Goal: Entertainment & Leisure: Consume media (video, audio)

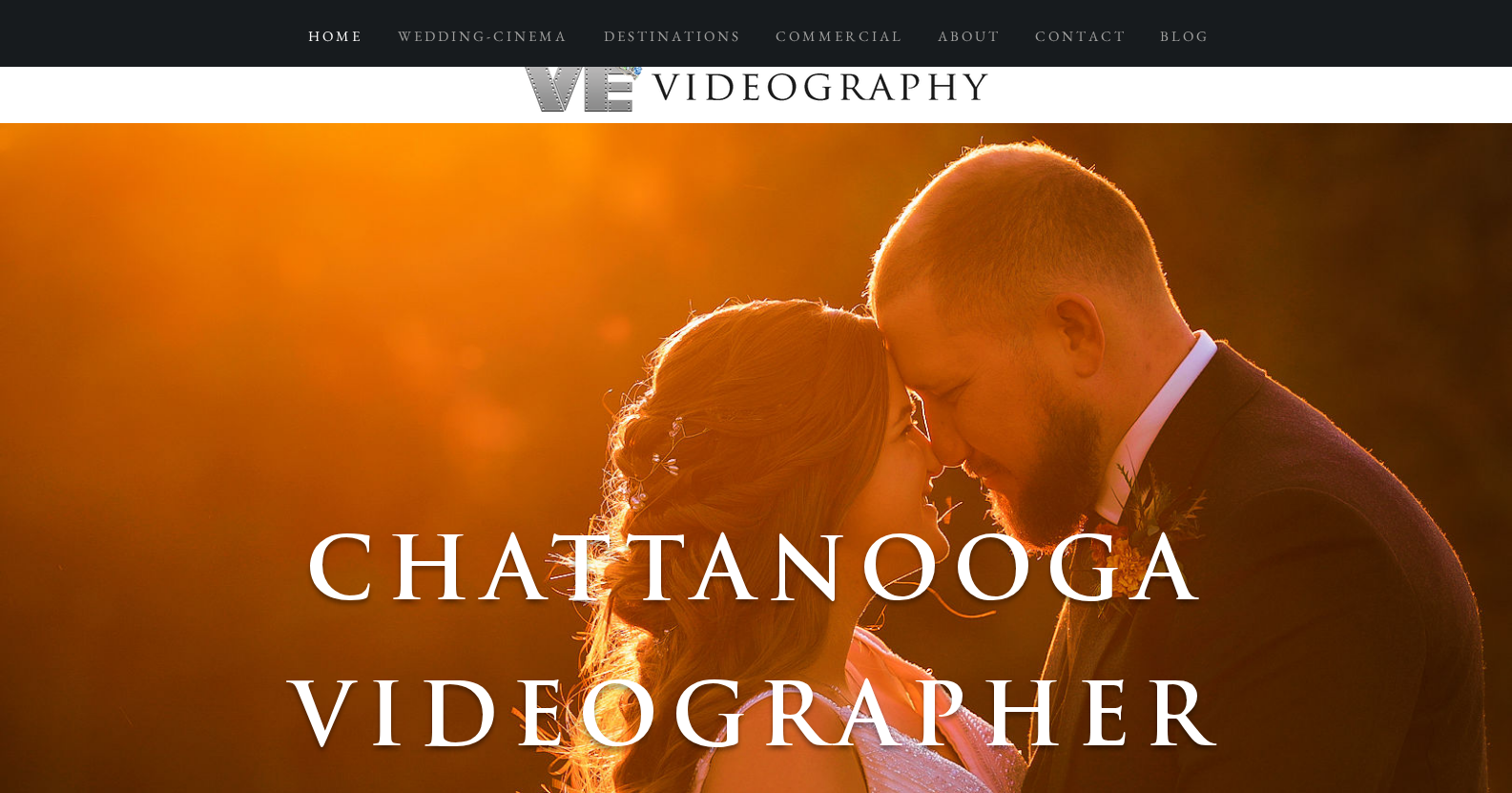
scroll to position [13, 0]
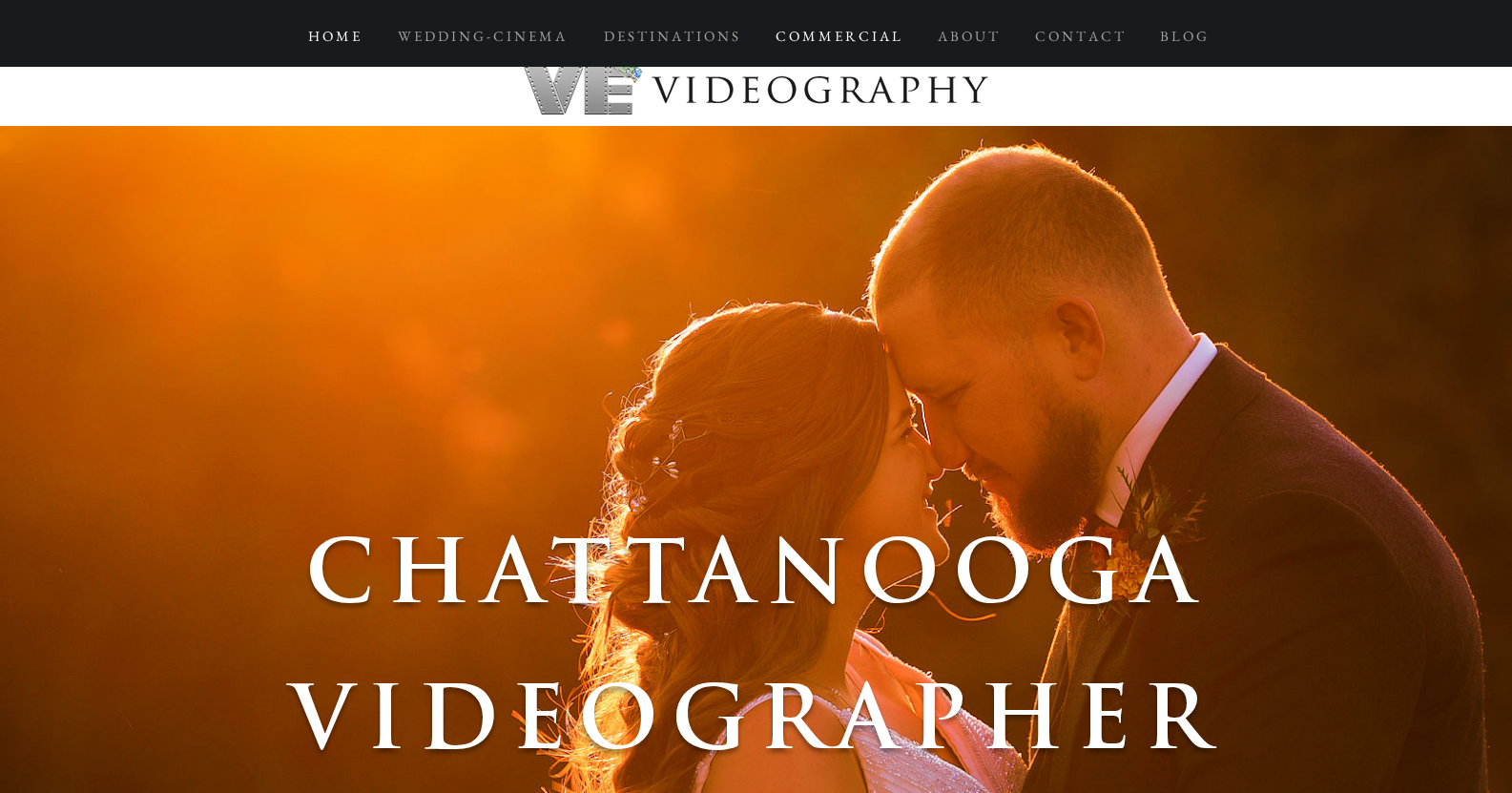
click at [854, 31] on p "C O M M E R C I A L" at bounding box center [838, 36] width 144 height 35
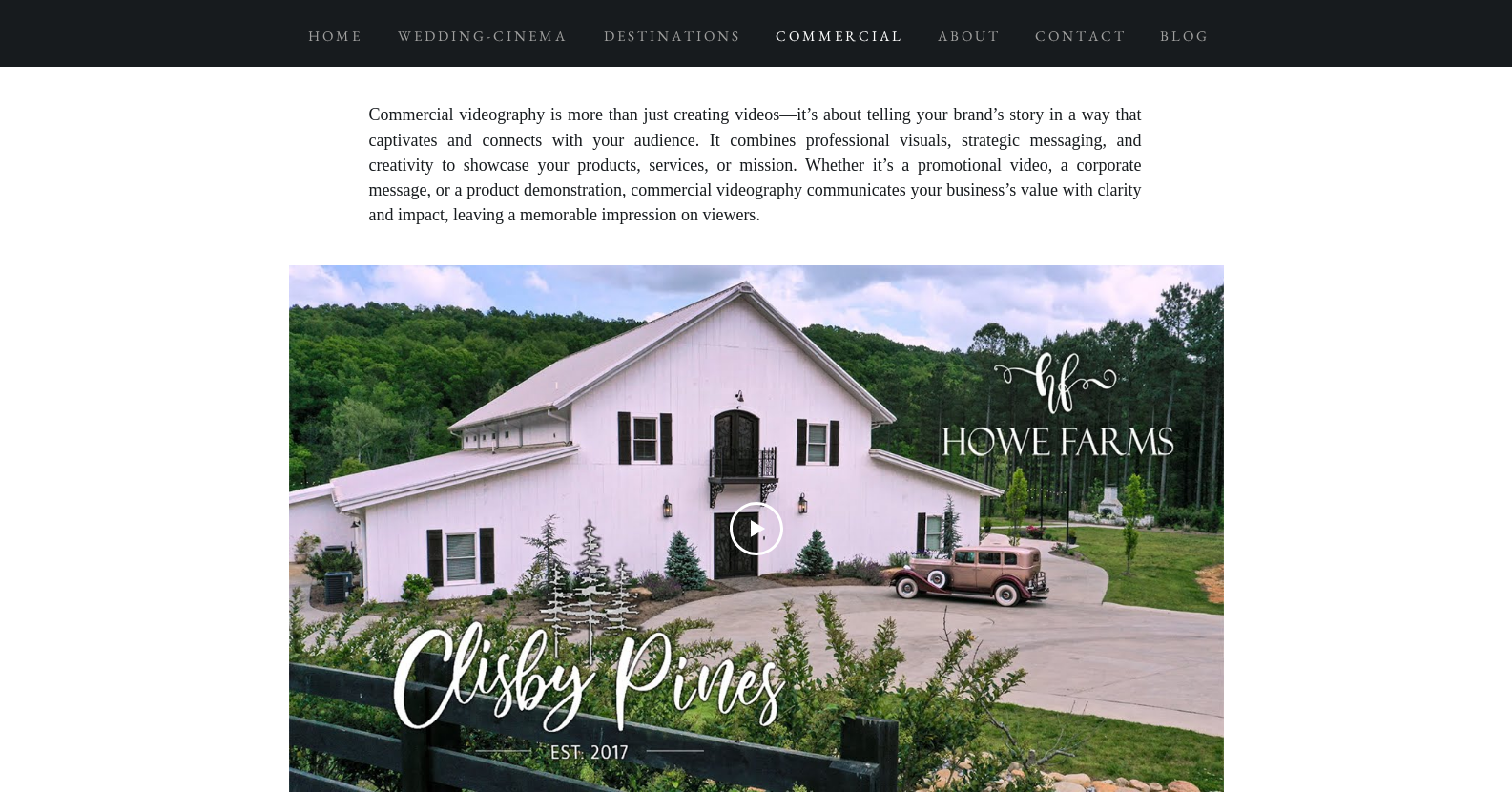
scroll to position [4120, 0]
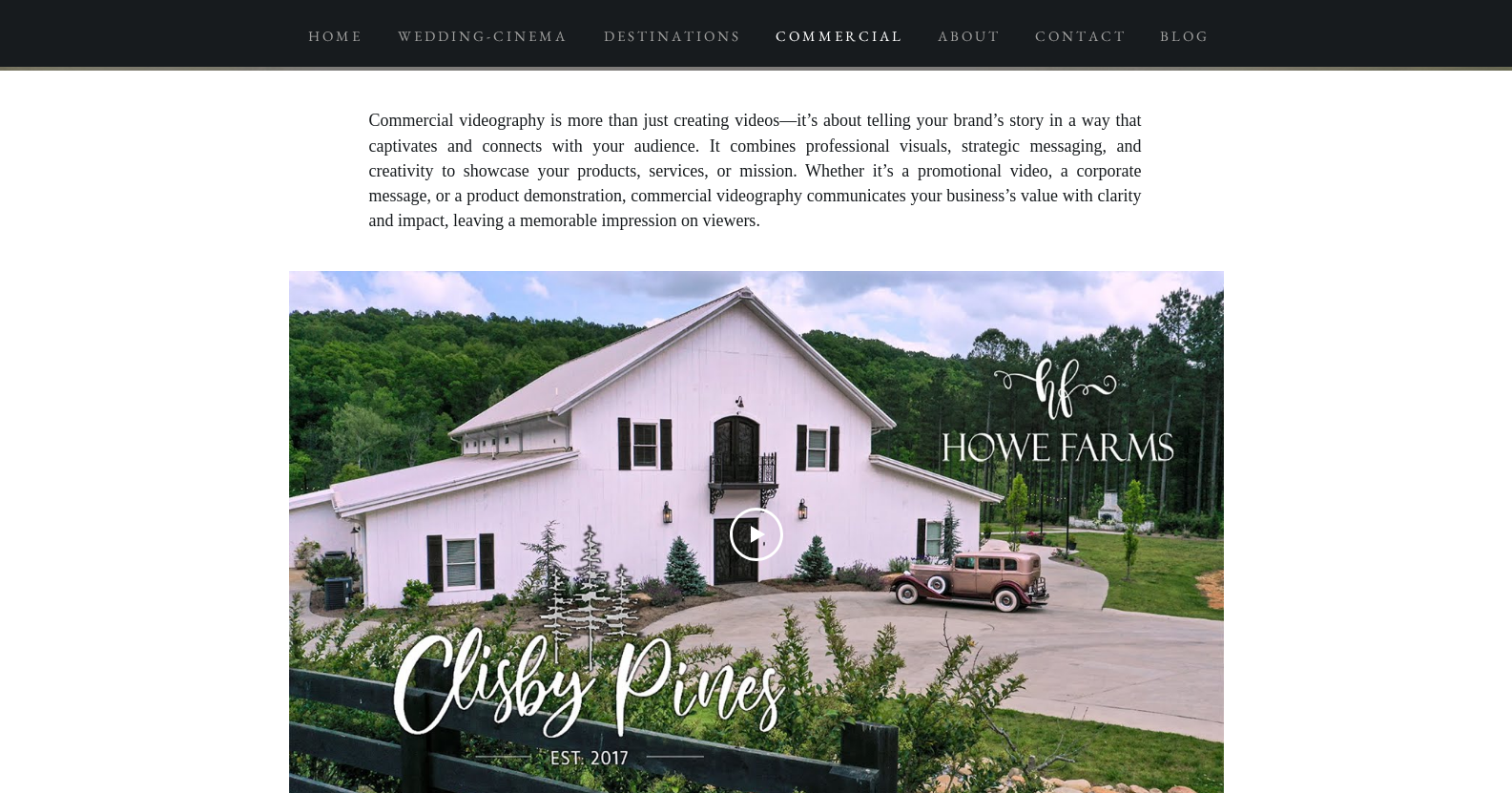
click at [759, 507] on icon "Play Video" at bounding box center [756, 534] width 54 height 54
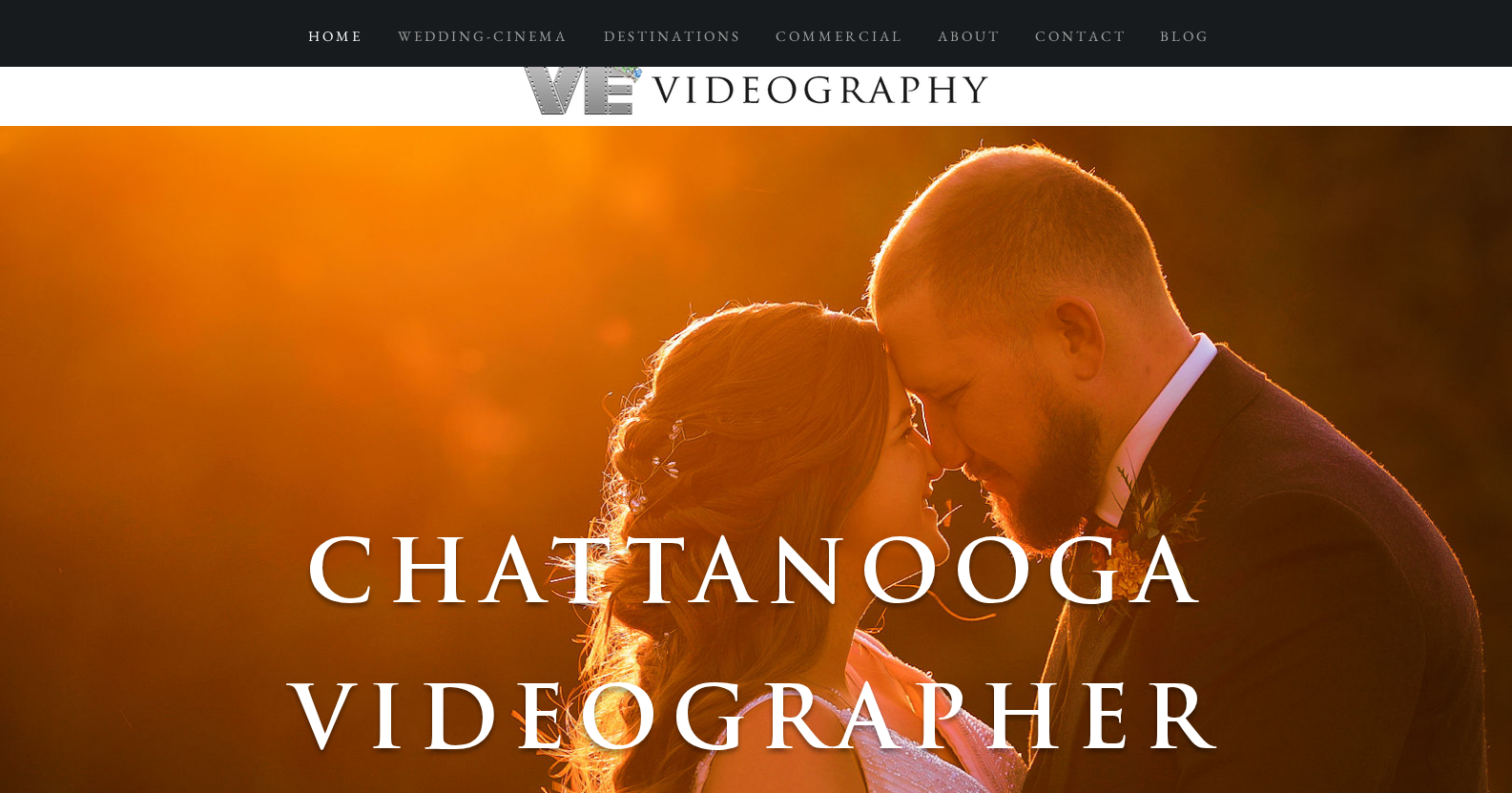
scroll to position [40, 0]
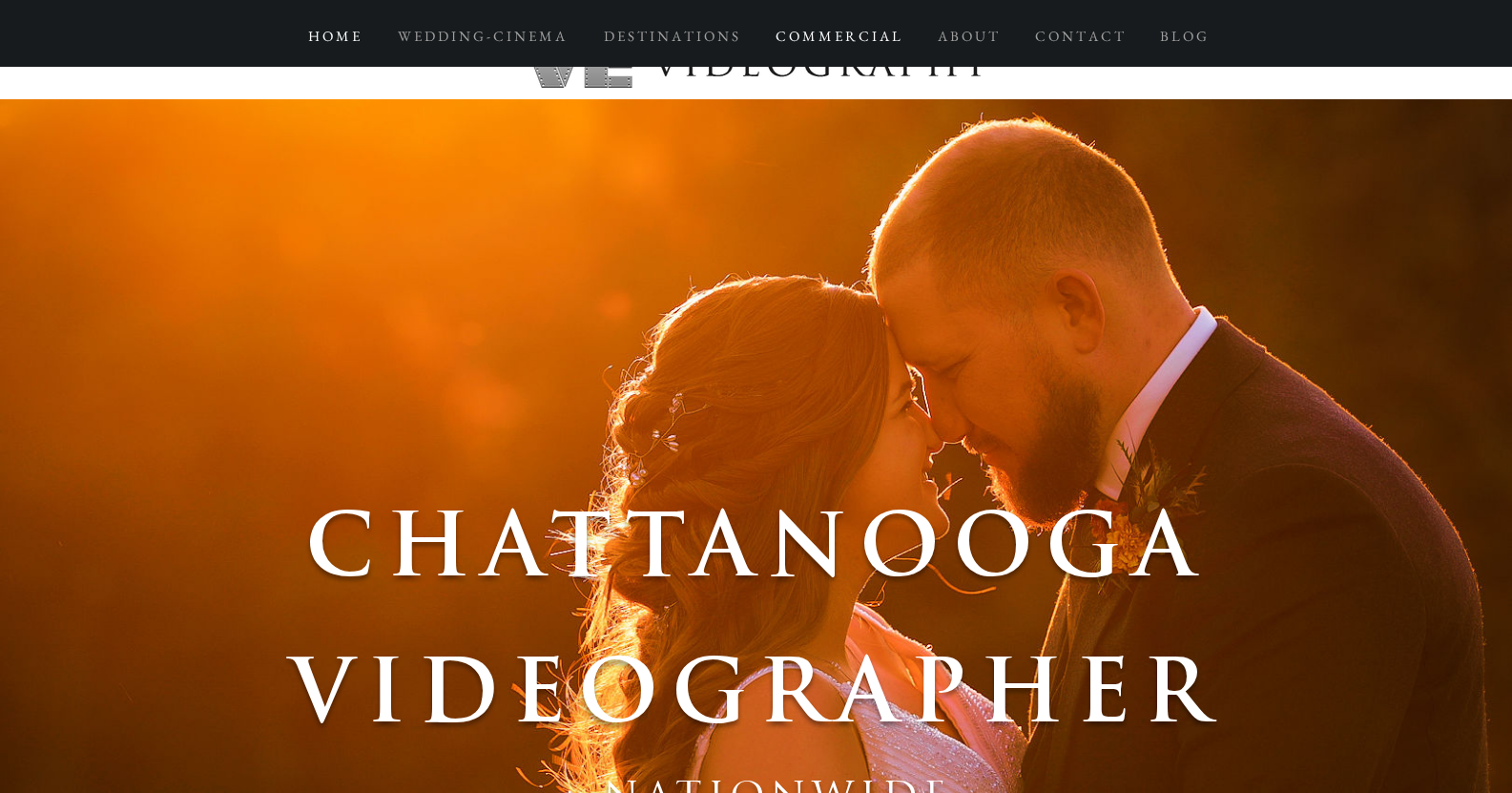
click at [820, 25] on p "C O M M E R C I A L" at bounding box center [838, 36] width 144 height 35
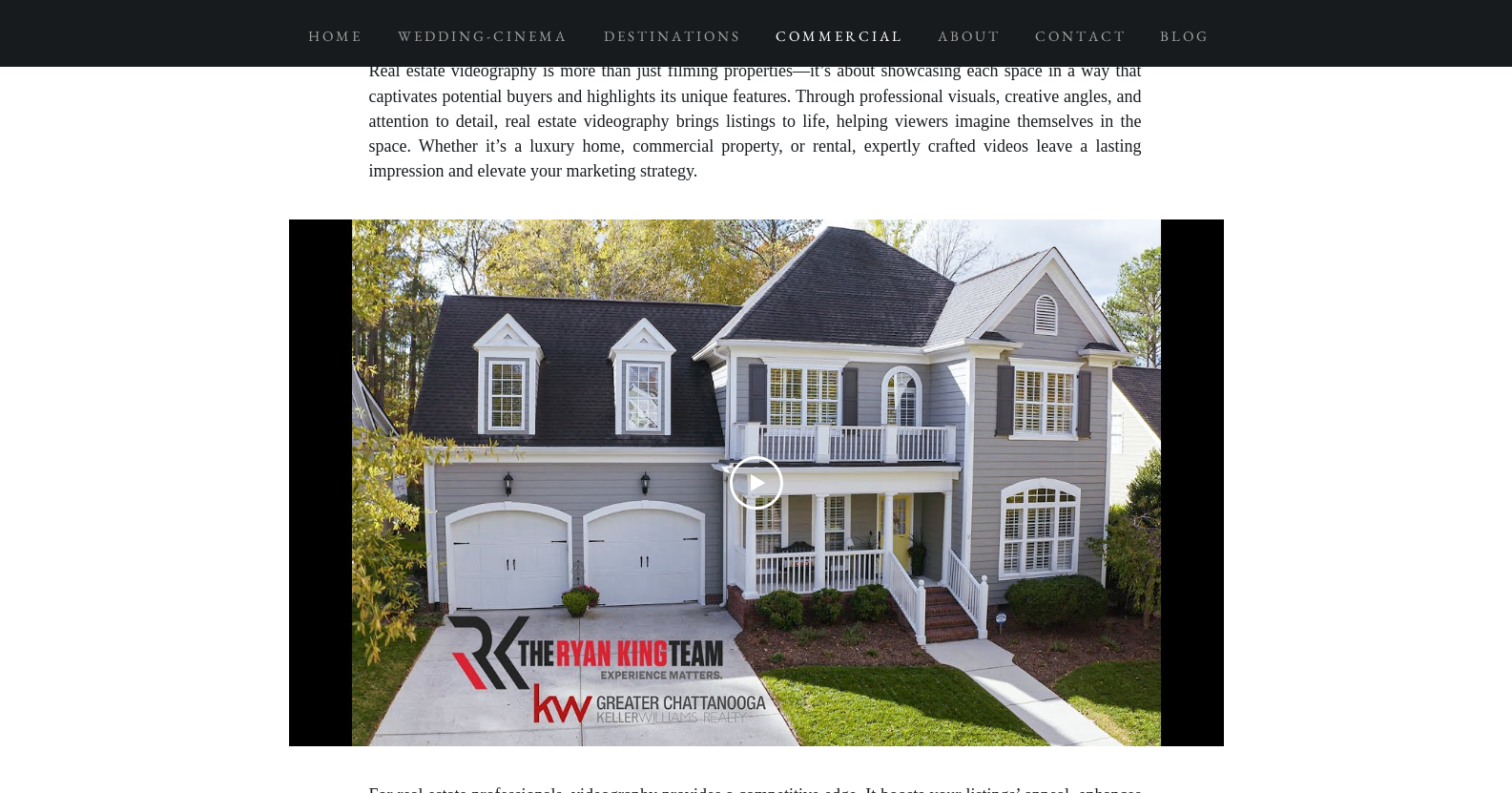
scroll to position [5961, 0]
click at [767, 455] on icon "Play Video" at bounding box center [756, 481] width 54 height 54
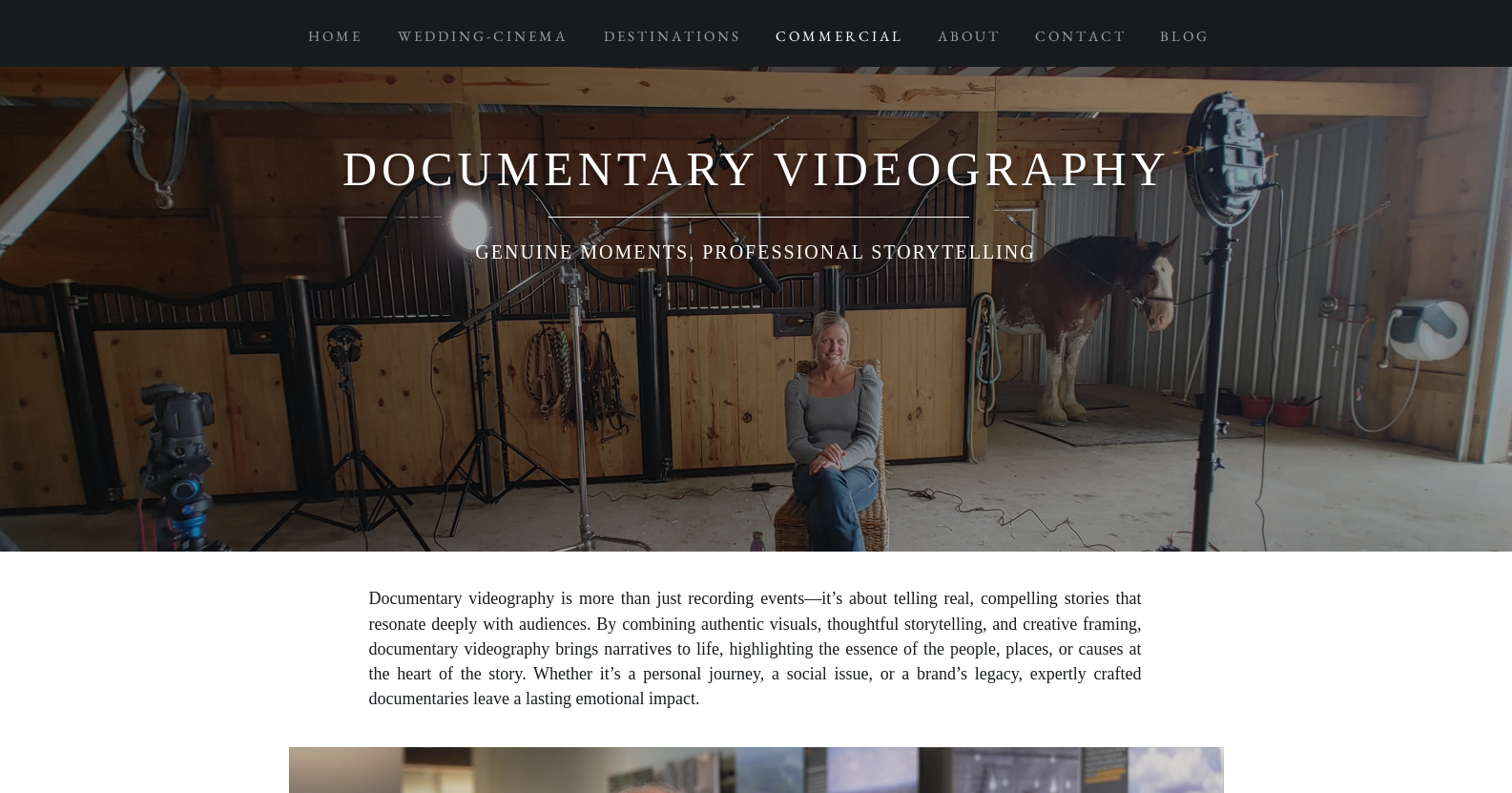
scroll to position [7438, 0]
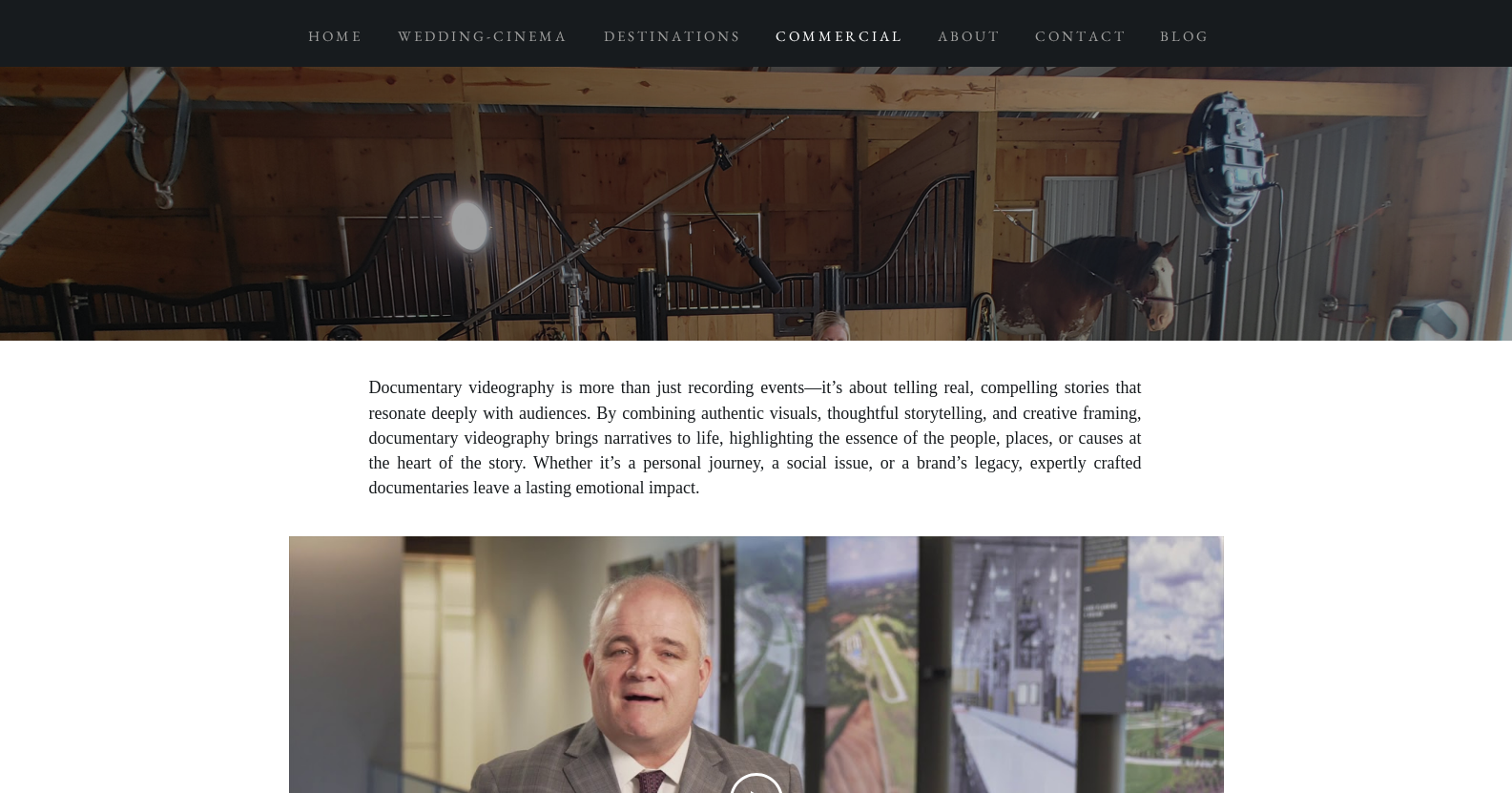
click at [749, 772] on icon "Play Video" at bounding box center [756, 799] width 54 height 54
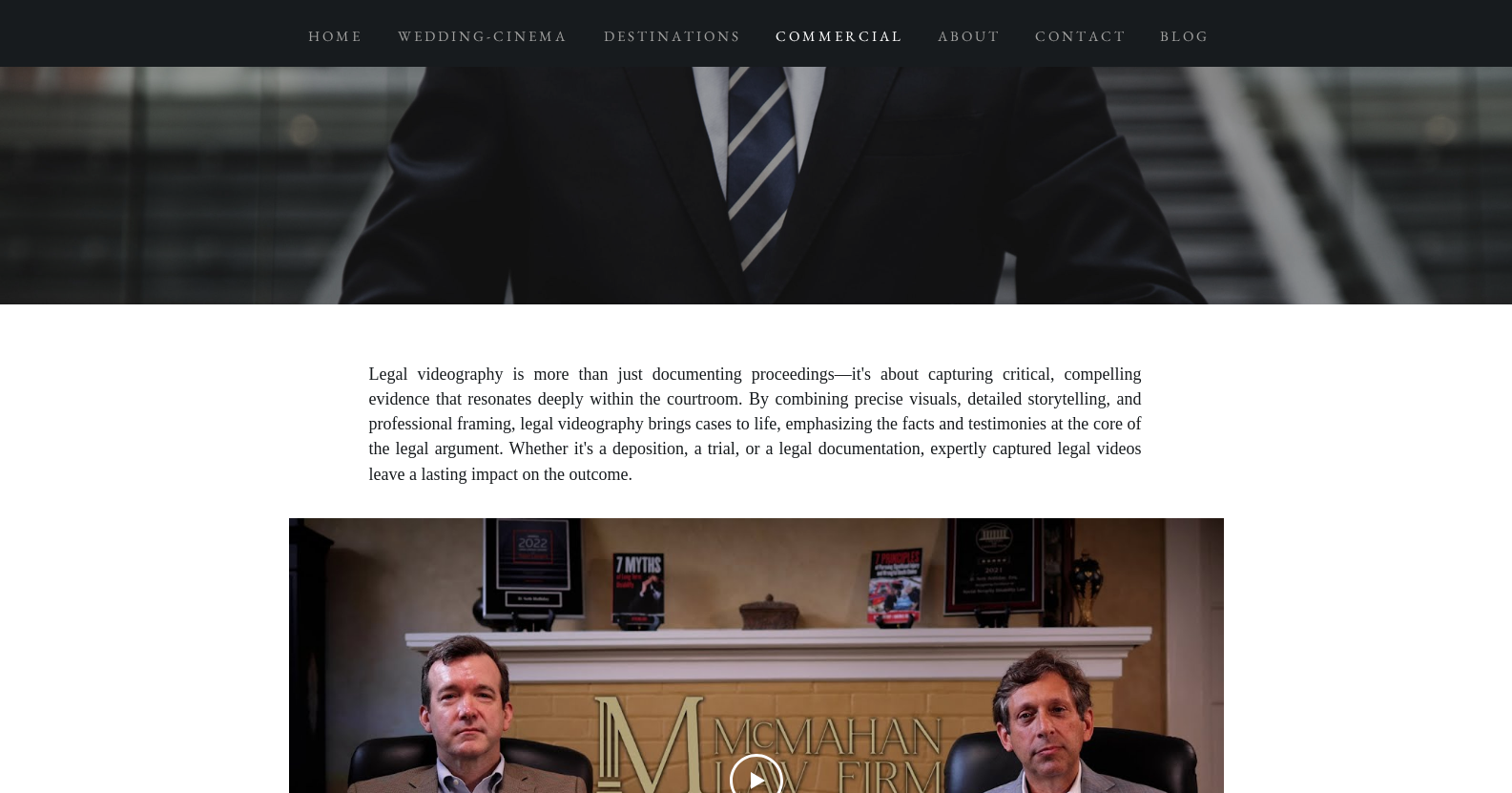
scroll to position [9371, 0]
